Goal: Download file/media

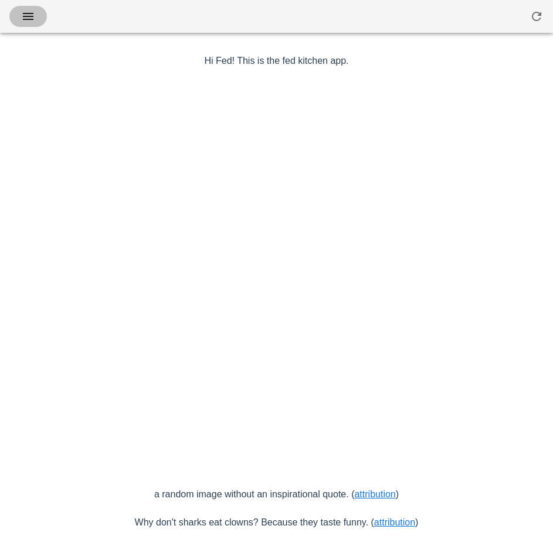
click at [28, 18] on icon "button" at bounding box center [28, 16] width 14 height 14
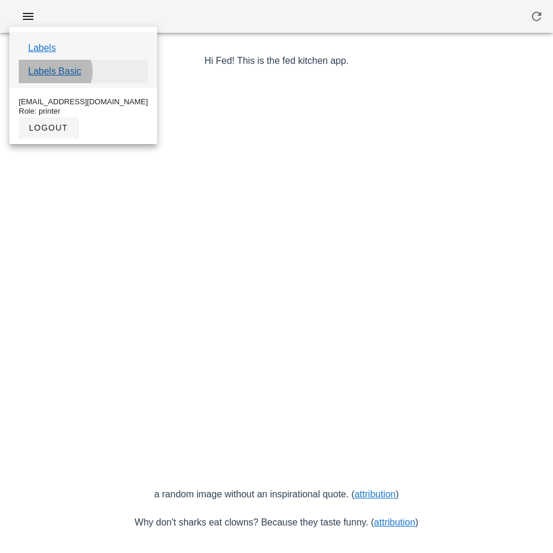
click at [72, 74] on link "Labels Basic" at bounding box center [54, 71] width 53 height 14
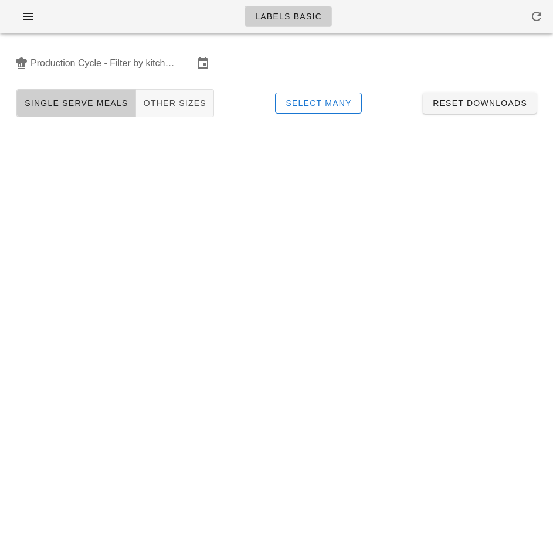
click at [90, 54] on input "Production Cycle - Filter by kitchen production schedules" at bounding box center [111, 63] width 163 height 19
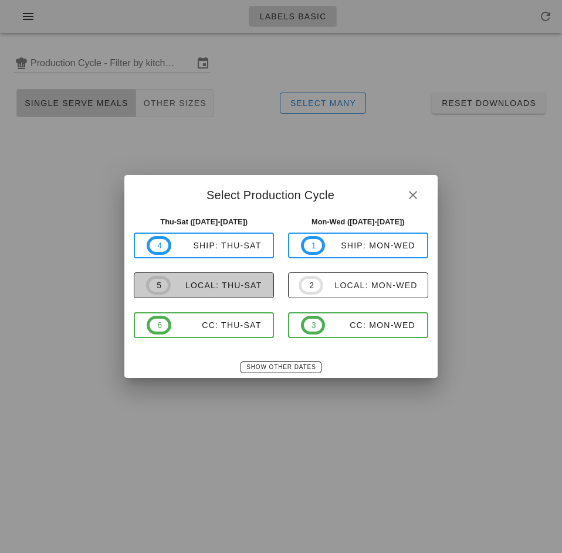
click at [216, 288] on div "local: Thu-Sat" at bounding box center [216, 285] width 91 height 9
type input "local: Thu-Sat ([DATE]-[DATE])"
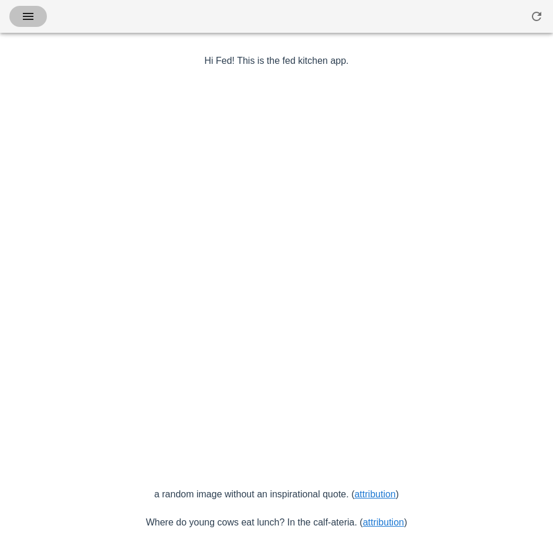
click at [32, 15] on icon "button" at bounding box center [28, 16] width 14 height 14
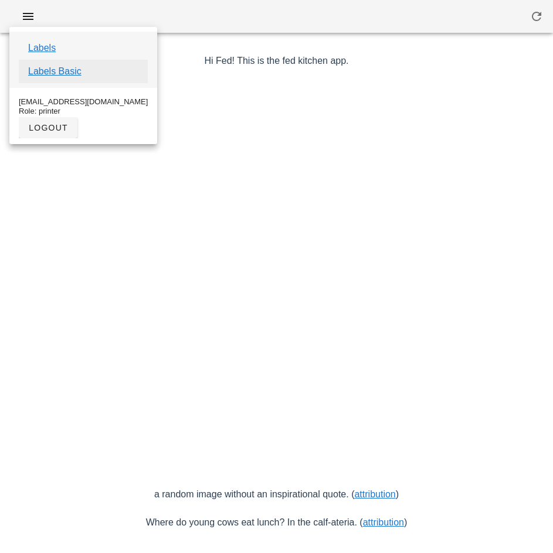
click at [74, 72] on link "Labels Basic" at bounding box center [54, 71] width 53 height 14
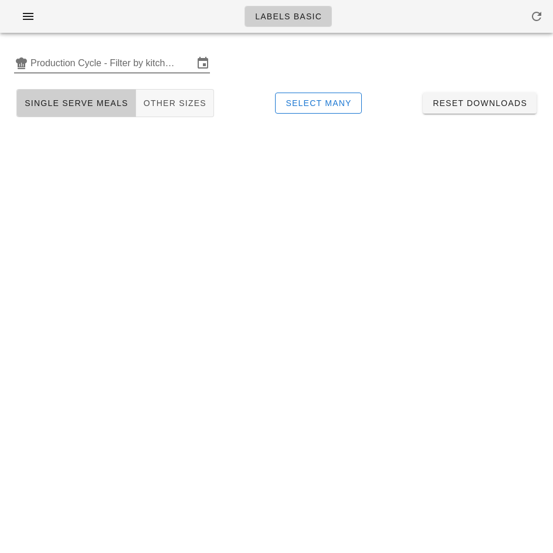
click at [98, 64] on input "Production Cycle - Filter by kitchen production schedules" at bounding box center [111, 63] width 163 height 19
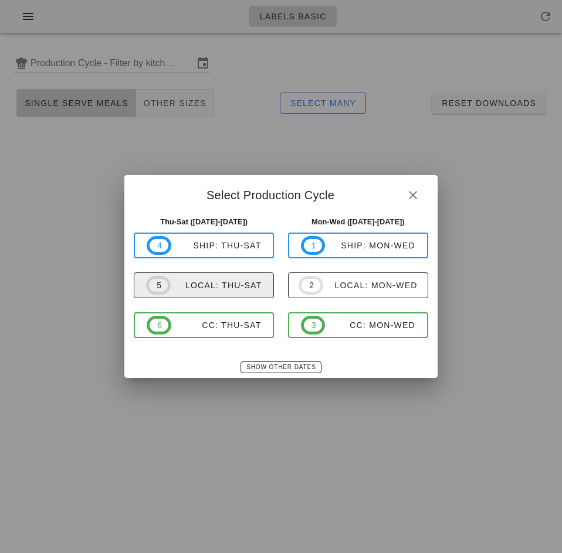
click at [241, 285] on div "local: Thu-Sat" at bounding box center [216, 285] width 91 height 9
type input "local: Thu-Sat ([DATE]-[DATE])"
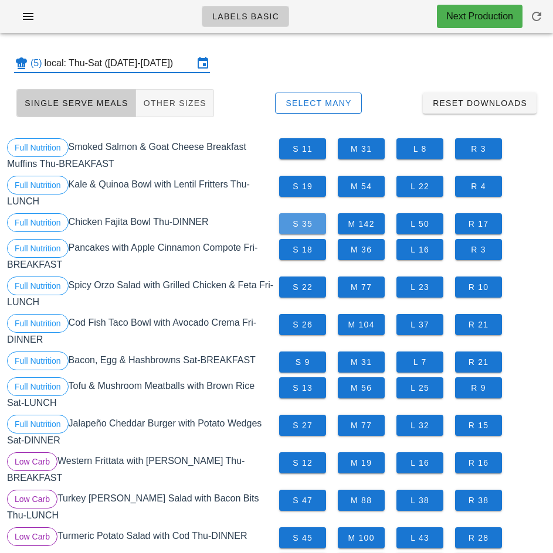
click at [318, 226] on button "S 35" at bounding box center [302, 223] width 47 height 21
click at [373, 225] on span "M 142" at bounding box center [361, 223] width 28 height 9
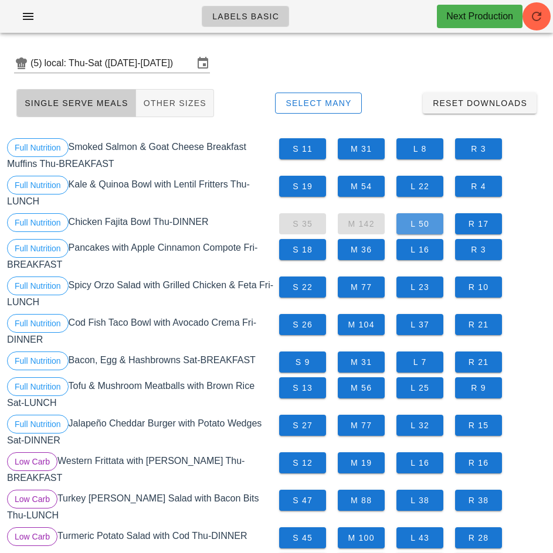
click at [426, 227] on span "L 50" at bounding box center [420, 223] width 28 height 9
click at [308, 327] on span "S 26" at bounding box center [302, 324] width 28 height 9
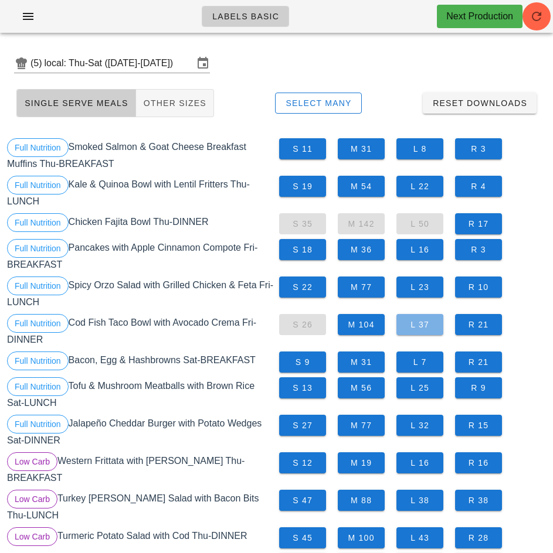
click at [424, 325] on span "L 37" at bounding box center [420, 324] width 28 height 9
click at [365, 328] on span "M 104" at bounding box center [361, 324] width 28 height 9
click at [368, 426] on span "M 77" at bounding box center [361, 425] width 28 height 9
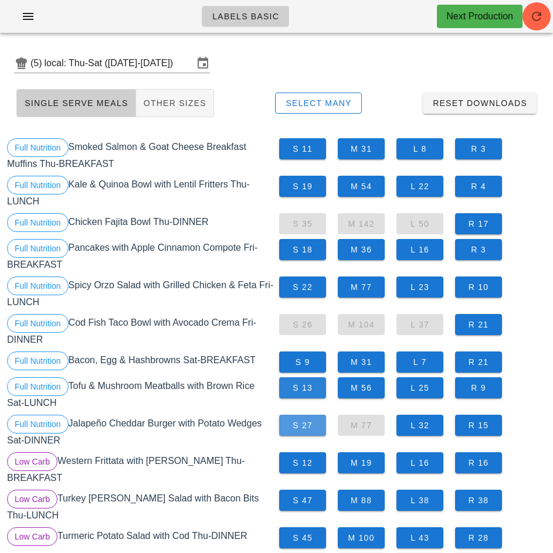
click at [301, 426] on span "S 27" at bounding box center [302, 425] width 28 height 9
click at [304, 389] on span "S 13" at bounding box center [302, 387] width 28 height 9
click at [425, 426] on span "L 32" at bounding box center [420, 425] width 28 height 9
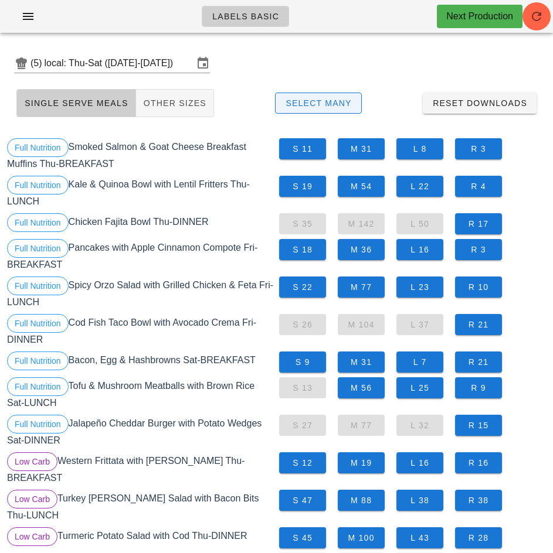
click at [341, 101] on span "Select Many" at bounding box center [318, 102] width 67 height 9
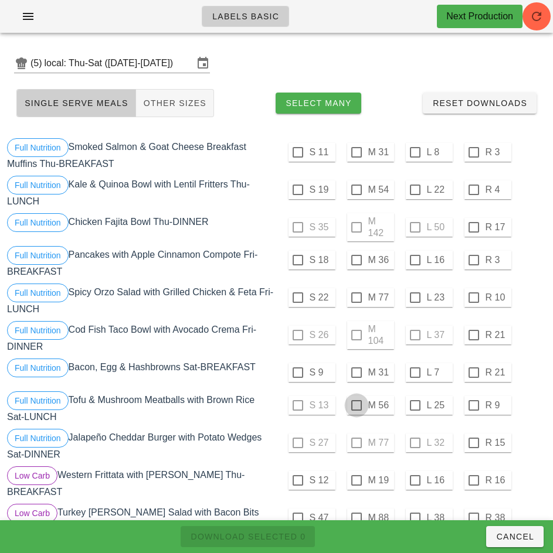
click at [356, 406] on div at bounding box center [356, 406] width 20 height 20
checkbox input "true"
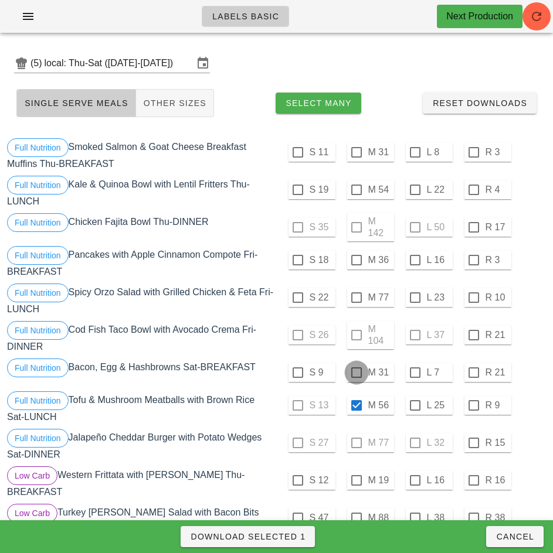
click at [356, 373] on div at bounding box center [356, 373] width 20 height 20
click at [286, 536] on span "Download Selected 2" at bounding box center [247, 536] width 115 height 9
checkbox input "false"
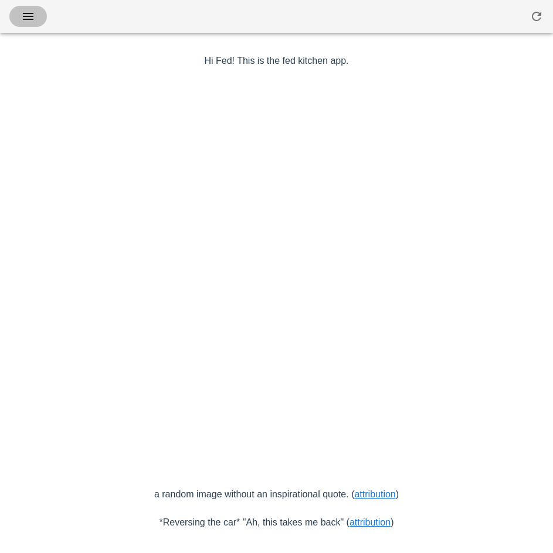
click at [32, 18] on icon "button" at bounding box center [28, 16] width 14 height 14
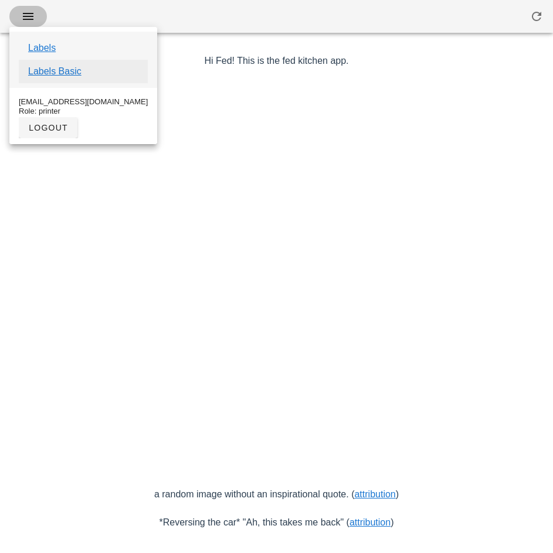
click at [77, 74] on link "Labels Basic" at bounding box center [54, 71] width 53 height 14
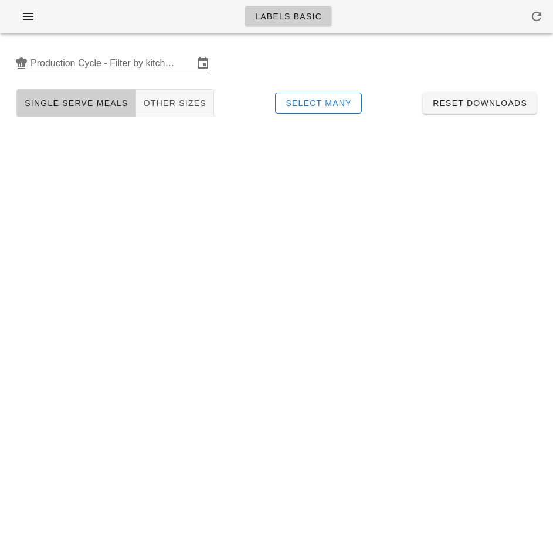
click at [72, 60] on input "Production Cycle - Filter by kitchen production schedules" at bounding box center [111, 63] width 163 height 19
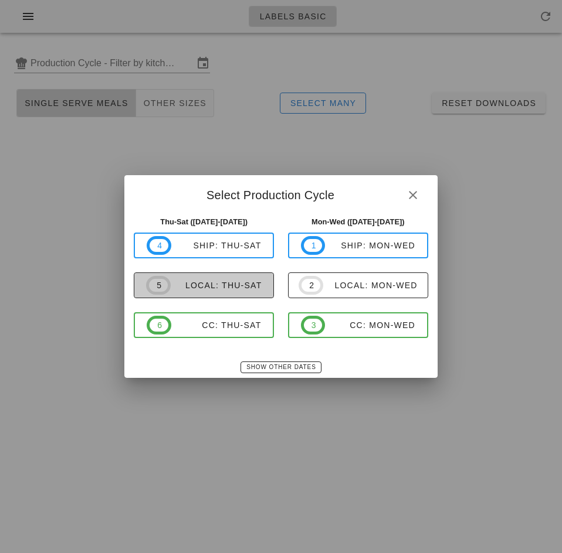
click at [198, 288] on div "local: Thu-Sat" at bounding box center [216, 285] width 91 height 9
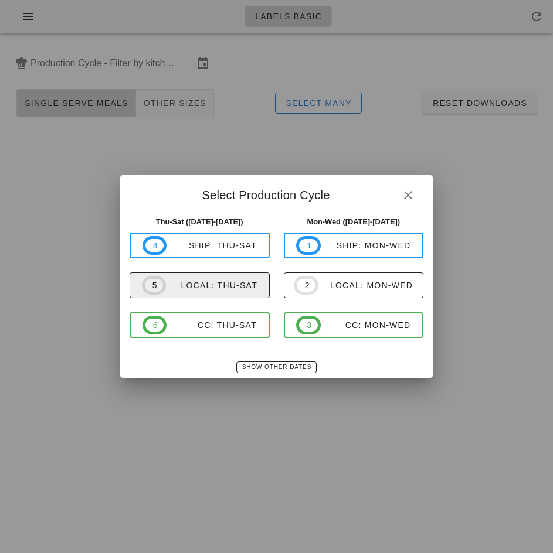
type input "local: Thu-Sat ([DATE]-[DATE])"
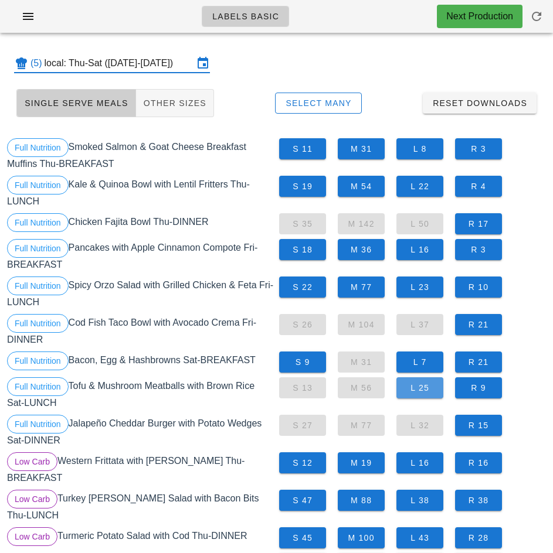
click at [428, 385] on span "L 25" at bounding box center [420, 387] width 28 height 9
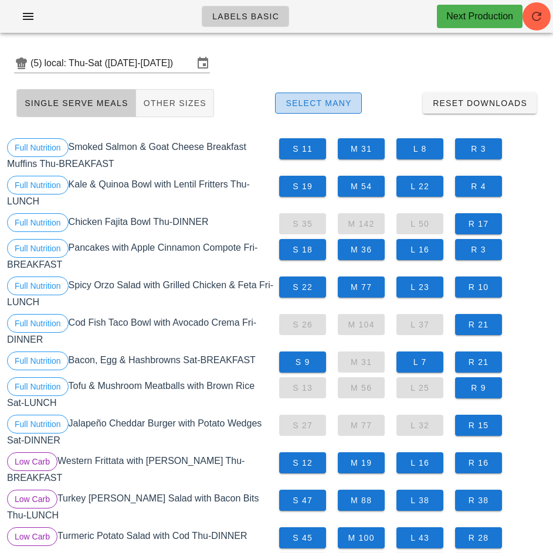
click at [328, 102] on span "Select Many" at bounding box center [318, 102] width 67 height 9
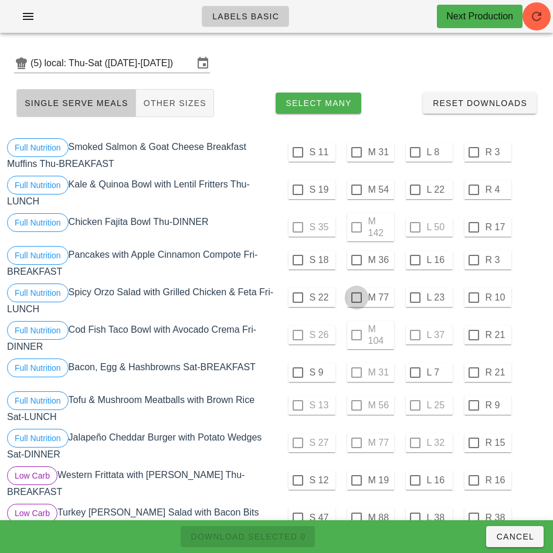
click at [356, 298] on div at bounding box center [356, 298] width 20 height 20
click at [289, 539] on span "Download Selected 1" at bounding box center [247, 536] width 115 height 9
checkbox input "false"
click at [297, 298] on div at bounding box center [298, 298] width 20 height 20
checkbox input "true"
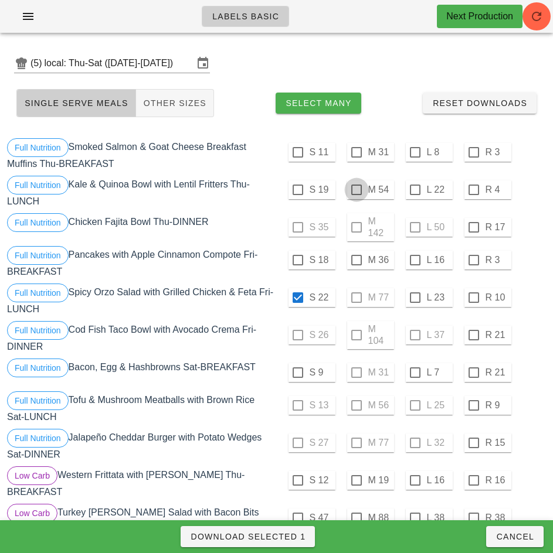
click at [356, 190] on div at bounding box center [356, 190] width 20 height 20
click at [290, 535] on span "Download Selected 2" at bounding box center [247, 536] width 115 height 9
checkbox input "false"
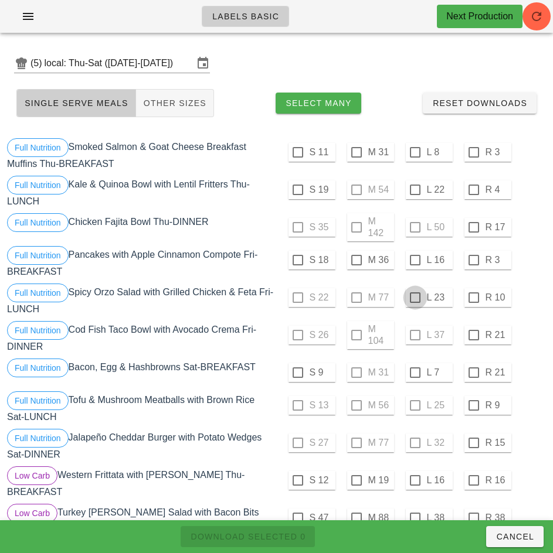
click at [414, 298] on div at bounding box center [415, 298] width 20 height 20
checkbox input "true"
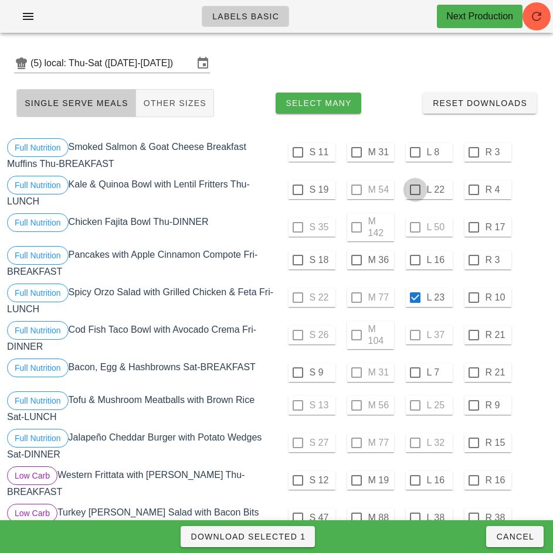
click at [414, 190] on div at bounding box center [415, 190] width 20 height 20
checkbox input "true"
click at [297, 373] on div at bounding box center [298, 373] width 20 height 20
checkbox input "true"
click at [291, 533] on span "Download Selected 3" at bounding box center [247, 536] width 115 height 9
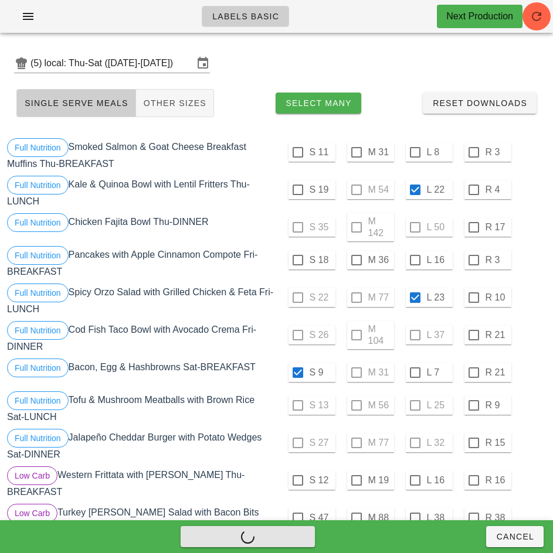
checkbox input "false"
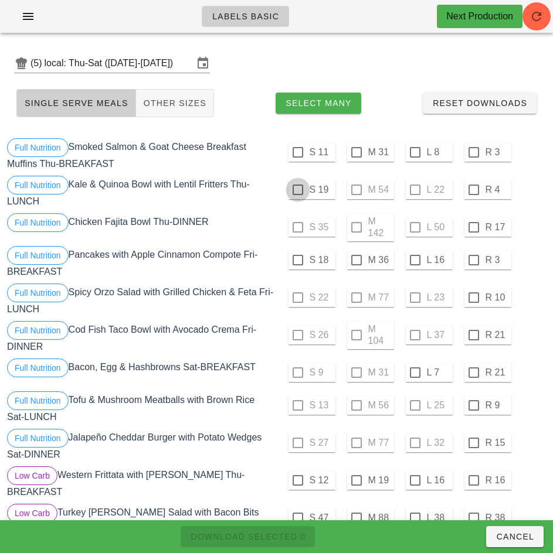
click at [297, 190] on div at bounding box center [298, 190] width 20 height 20
checkbox input "true"
click at [368, 263] on label "M 36" at bounding box center [379, 260] width 23 height 12
checkbox input "true"
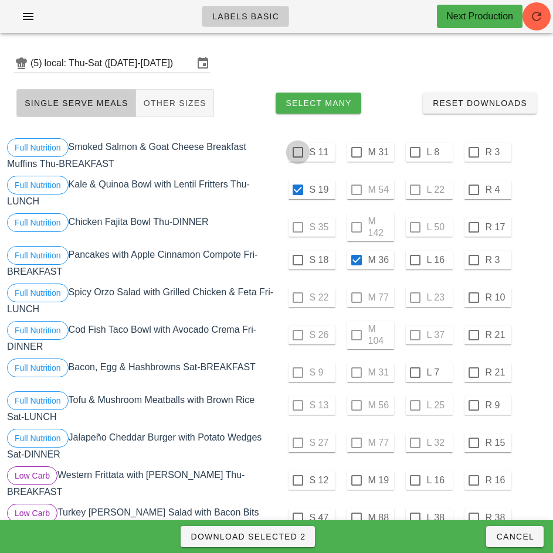
click at [297, 152] on div at bounding box center [298, 152] width 20 height 20
click at [290, 533] on span "Download Selected 3" at bounding box center [247, 536] width 115 height 9
checkbox input "false"
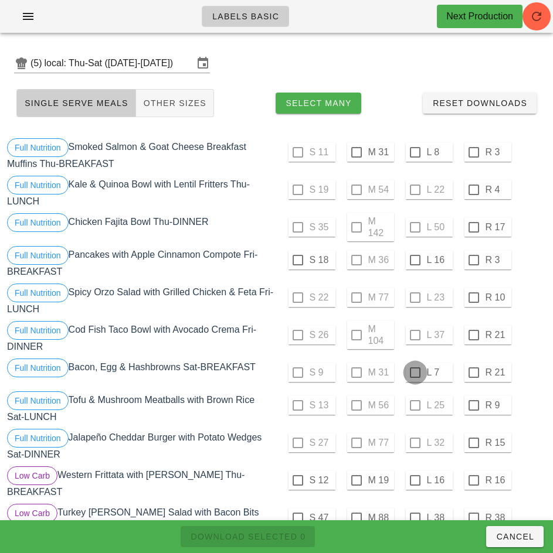
click at [416, 373] on div at bounding box center [415, 373] width 20 height 20
checkbox input "true"
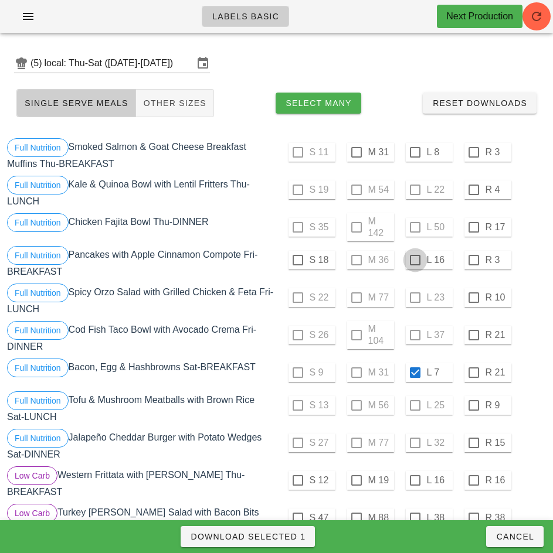
click at [414, 260] on div at bounding box center [415, 260] width 20 height 20
checkbox input "true"
click at [356, 154] on div at bounding box center [356, 152] width 20 height 20
click at [288, 533] on span "Download Selected 3" at bounding box center [247, 536] width 115 height 9
checkbox input "false"
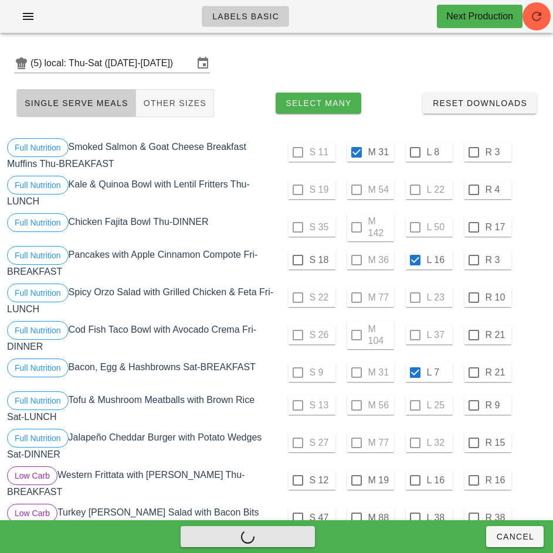
checkbox input "false"
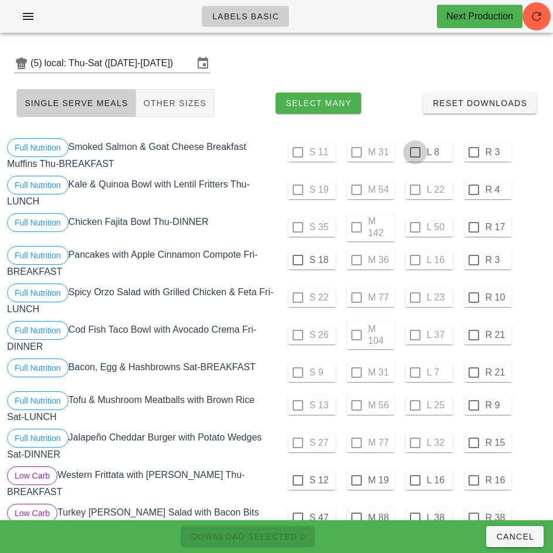
click at [414, 152] on div at bounding box center [415, 152] width 20 height 20
click at [288, 529] on button "Download Selected 1" at bounding box center [248, 536] width 134 height 21
checkbox input "false"
click at [297, 260] on div at bounding box center [298, 260] width 20 height 20
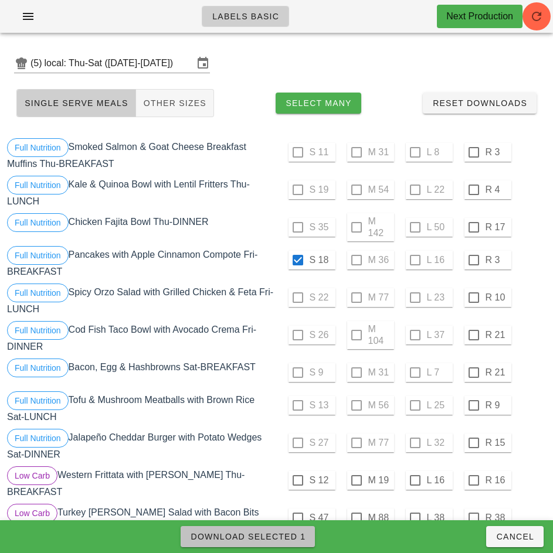
click at [284, 533] on span "Download Selected 1" at bounding box center [247, 536] width 115 height 9
checkbox input "false"
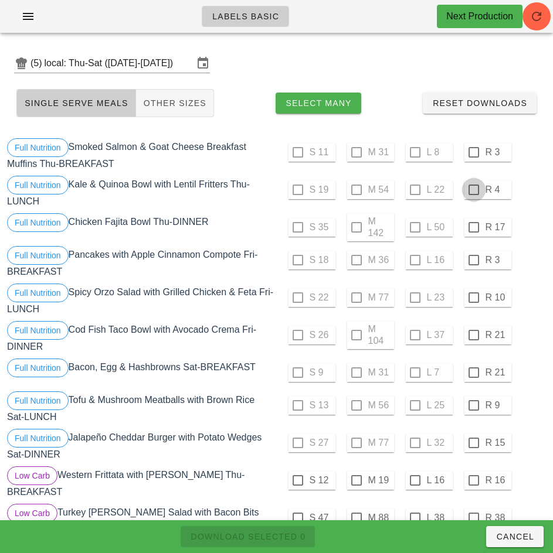
click at [473, 152] on div at bounding box center [474, 152] width 20 height 20
click at [473, 190] on div at bounding box center [474, 190] width 20 height 20
checkbox input "true"
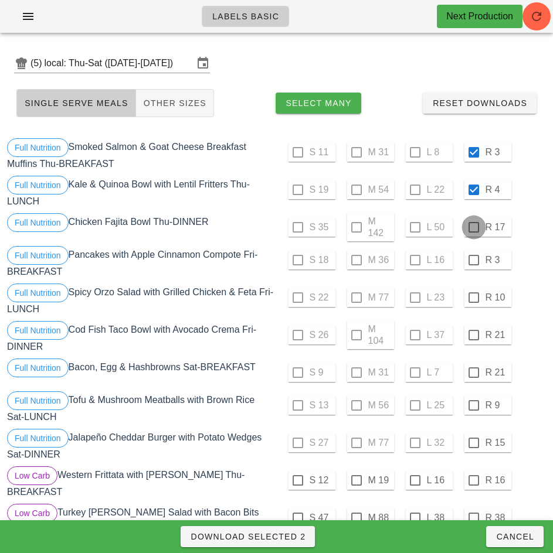
click at [473, 227] on div at bounding box center [474, 227] width 20 height 20
checkbox input "true"
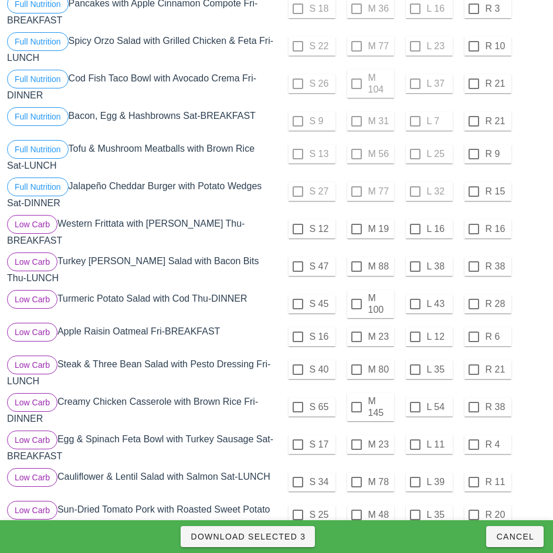
scroll to position [259, 0]
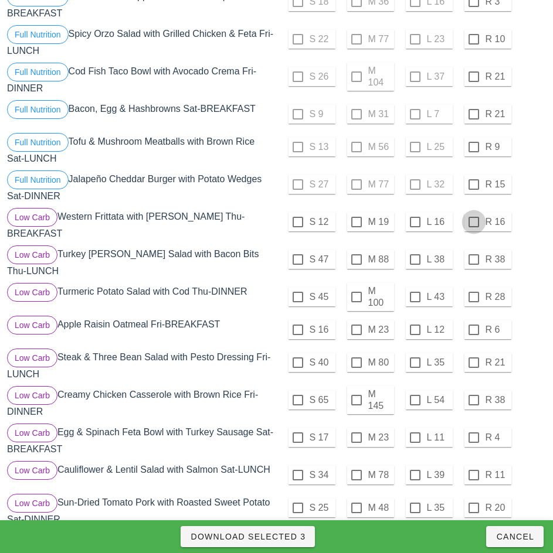
click at [473, 222] on div at bounding box center [474, 222] width 20 height 20
checkbox input "true"
click at [475, 260] on div at bounding box center [474, 260] width 20 height 20
checkbox input "true"
click at [473, 293] on div at bounding box center [474, 297] width 20 height 20
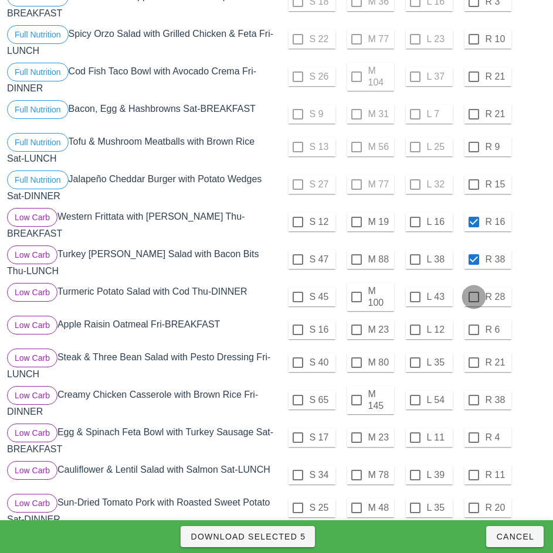
checkbox input "true"
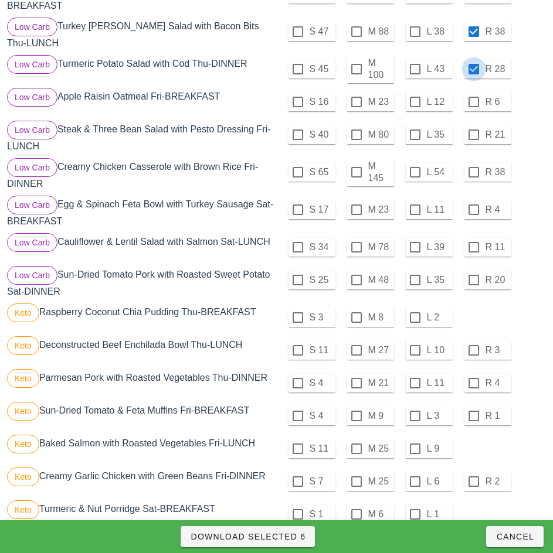
scroll to position [488, 0]
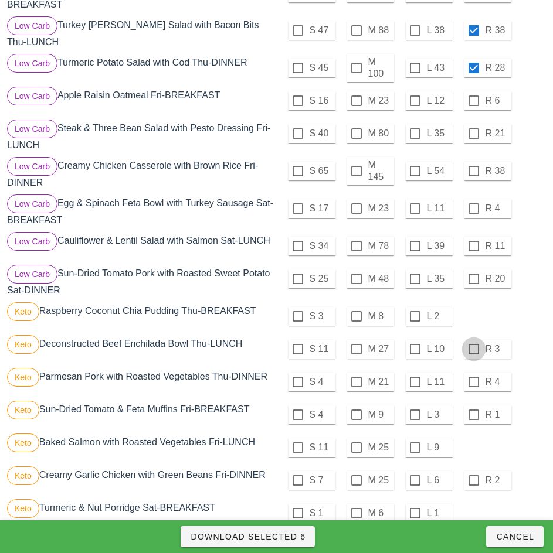
click at [471, 342] on div at bounding box center [474, 349] width 20 height 20
checkbox input "true"
click at [473, 378] on div at bounding box center [474, 382] width 20 height 20
checkbox input "true"
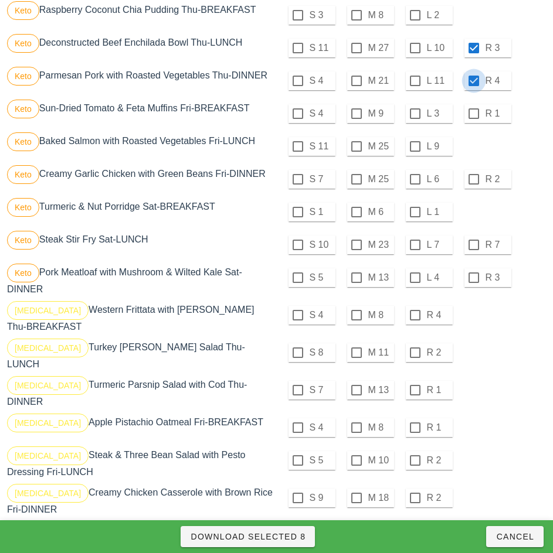
scroll to position [794, 0]
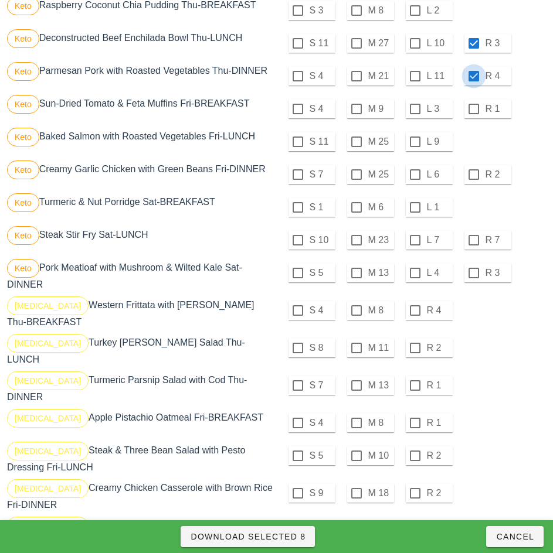
click at [416, 305] on div at bounding box center [415, 311] width 20 height 20
click at [416, 343] on div at bounding box center [415, 348] width 20 height 20
checkbox input "true"
click at [414, 376] on div at bounding box center [415, 386] width 20 height 20
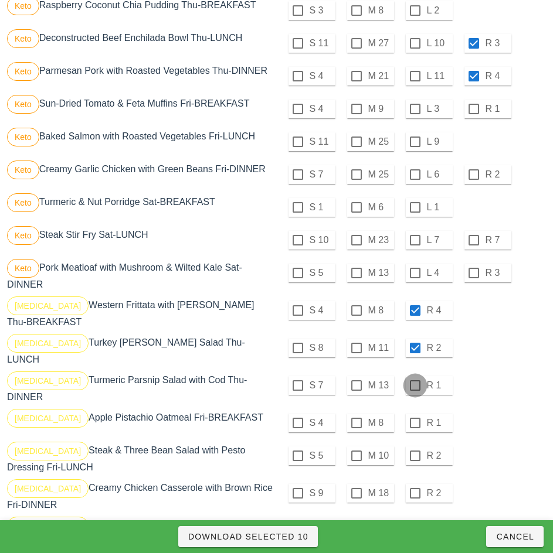
checkbox input "true"
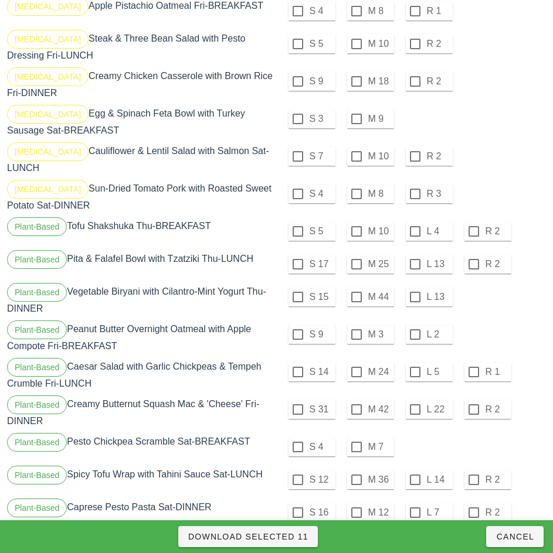
scroll to position [1207, 0]
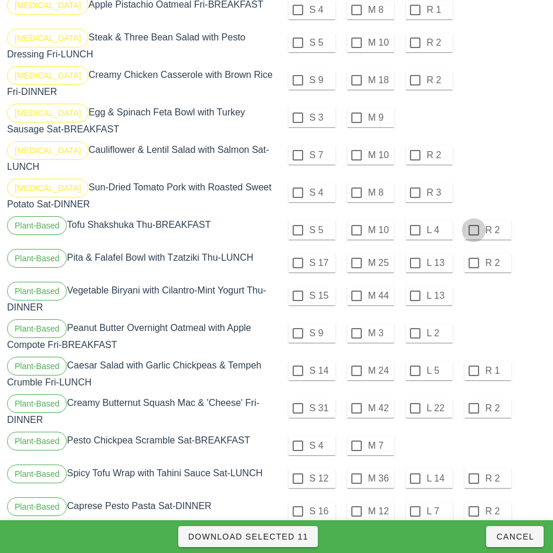
click at [473, 220] on div at bounding box center [474, 230] width 20 height 20
checkbox input "true"
click at [473, 253] on div at bounding box center [474, 263] width 20 height 20
checkbox input "true"
click at [298, 537] on span "Download Selected 13" at bounding box center [248, 536] width 121 height 9
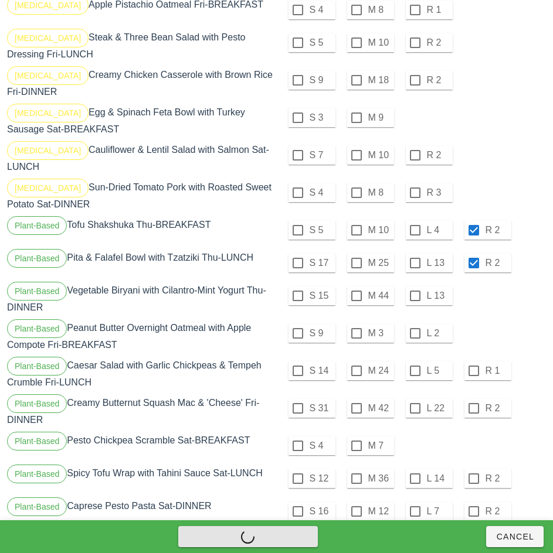
checkbox input "false"
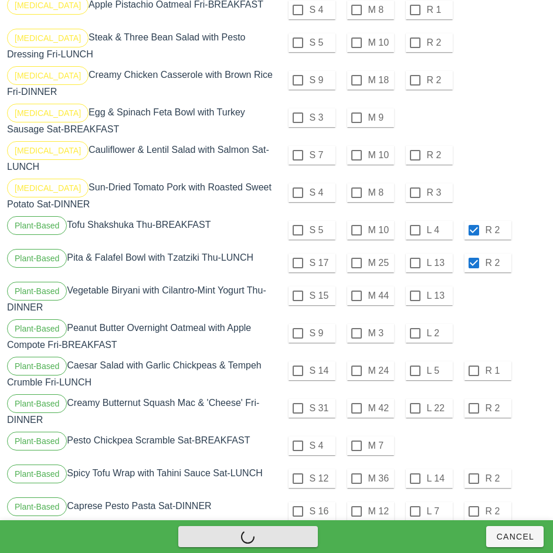
checkbox input "false"
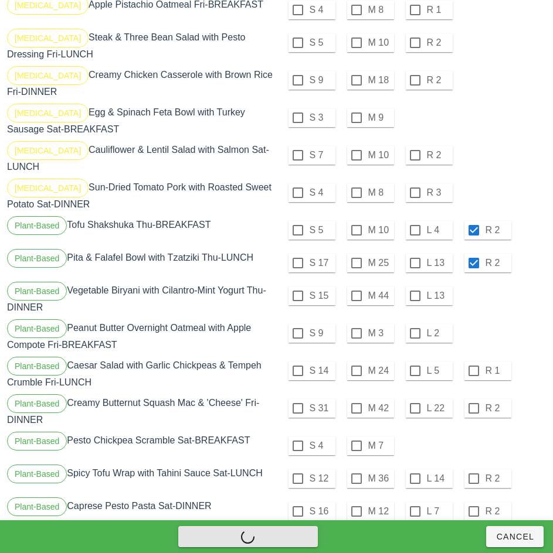
checkbox input "false"
